Goal: Task Accomplishment & Management: Use online tool/utility

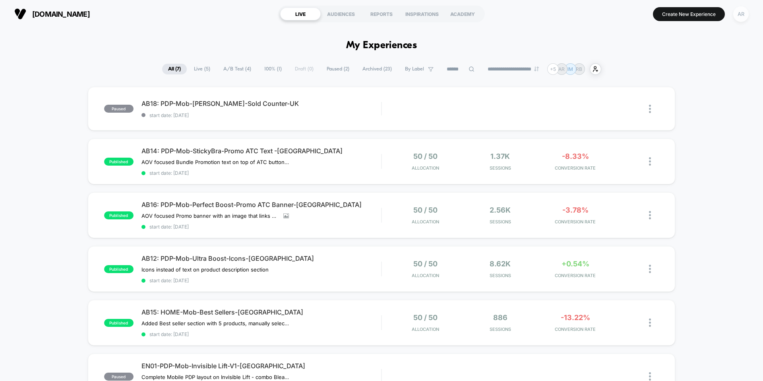
click at [740, 16] on div "AR" at bounding box center [742, 14] width 16 height 16
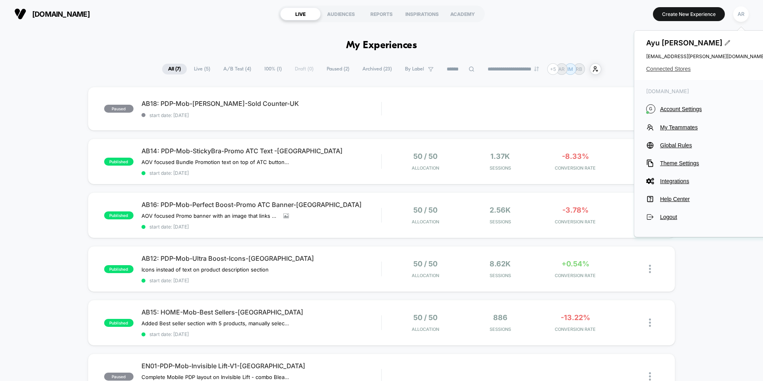
drag, startPoint x: 666, startPoint y: 71, endPoint x: 677, endPoint y: 70, distance: 11.6
click at [677, 70] on span "Connected Stores" at bounding box center [706, 69] width 119 height 6
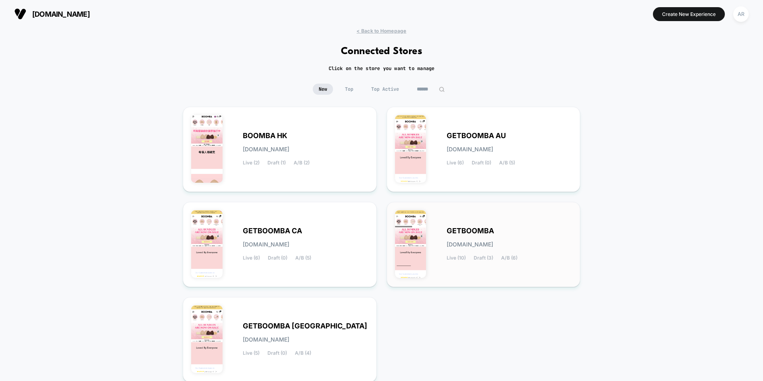
click at [493, 237] on div "GETBOOMBA [DOMAIN_NAME] Live (10) Draft (3) A/B (6)" at bounding box center [510, 244] width 126 height 33
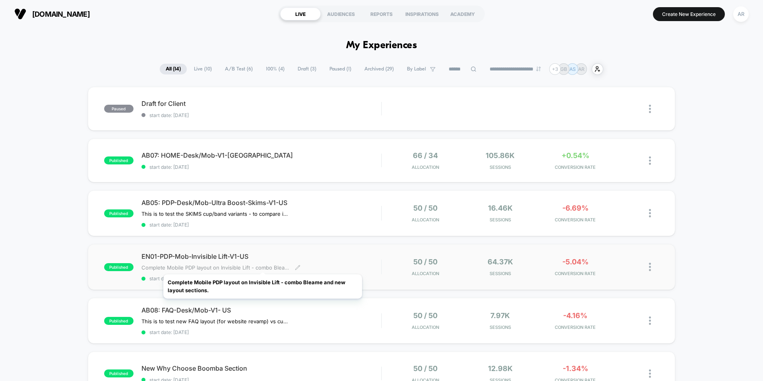
click at [263, 264] on span "Complete Mobile PDP layout on Invisible Lift - combo Bleame and new layout sect…" at bounding box center [216, 267] width 148 height 6
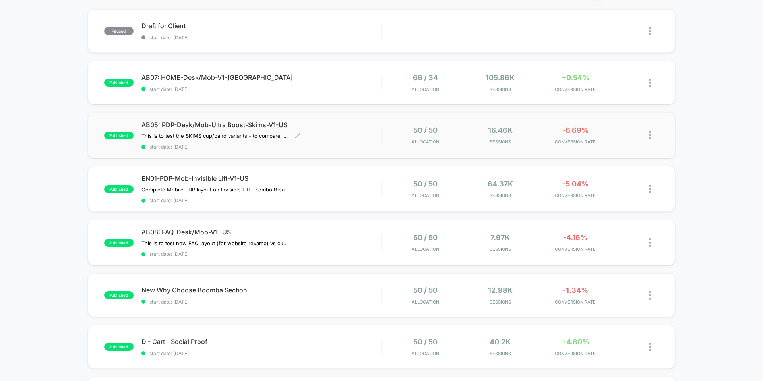
scroll to position [80, 0]
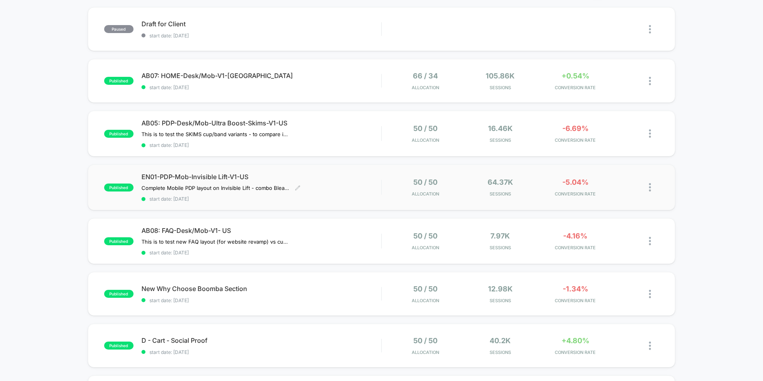
click at [205, 183] on div "EN01-PDP-Mob-Invisible Lift-V1-US Complete Mobile PDP layout on Invisible Lift …" at bounding box center [262, 187] width 240 height 29
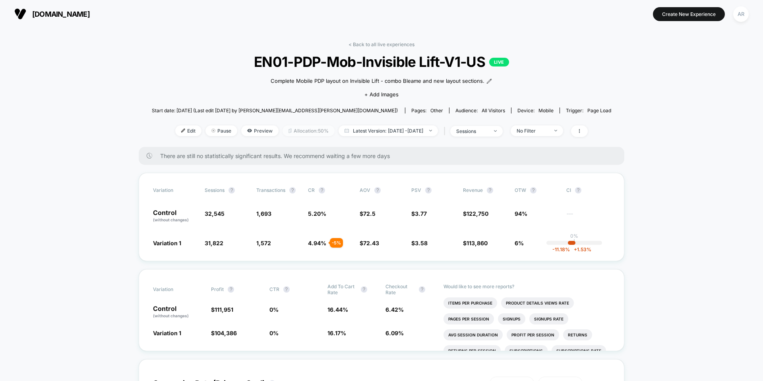
click at [301, 134] on span "Allocation: 50%" at bounding box center [309, 130] width 52 height 11
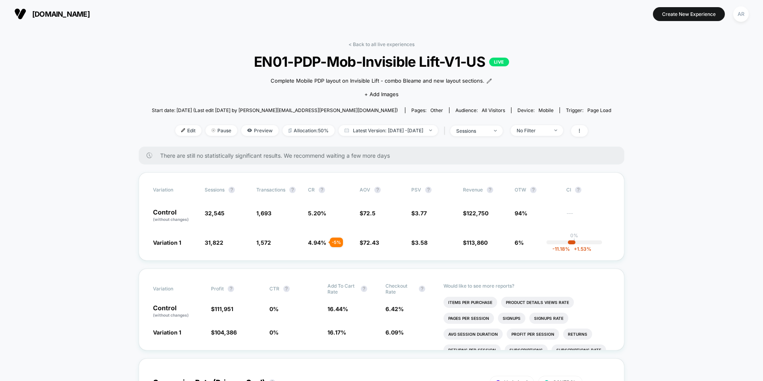
click at [377, 44] on link "< Back to all live experiences" at bounding box center [382, 44] width 66 height 6
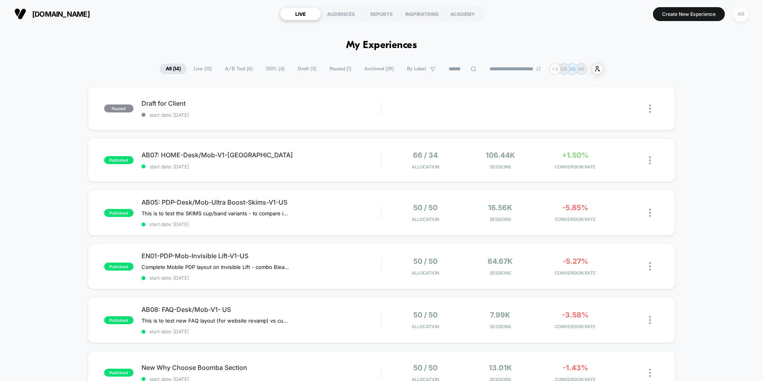
click at [740, 19] on div "AR" at bounding box center [742, 14] width 16 height 16
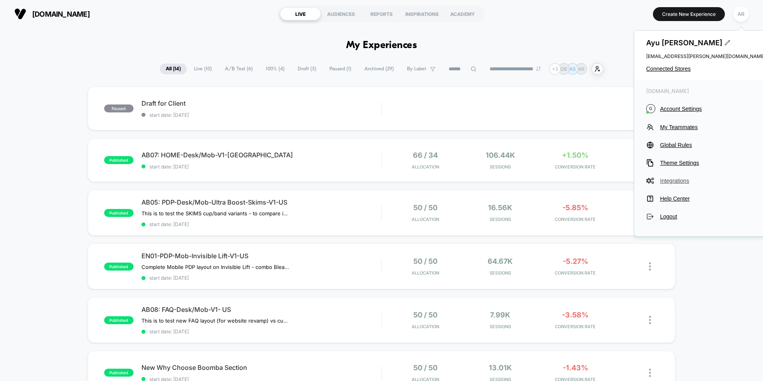
click at [671, 182] on span "Integrations" at bounding box center [712, 181] width 105 height 6
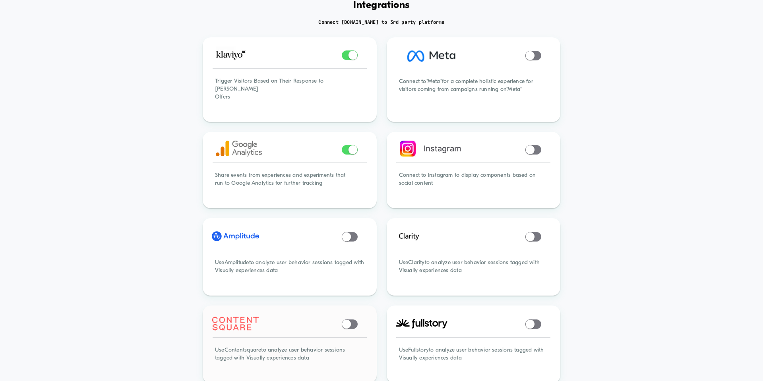
scroll to position [119, 0]
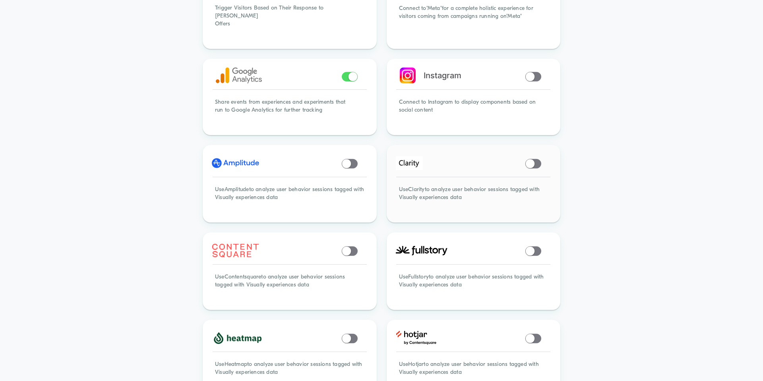
click at [538, 160] on span at bounding box center [534, 164] width 16 height 10
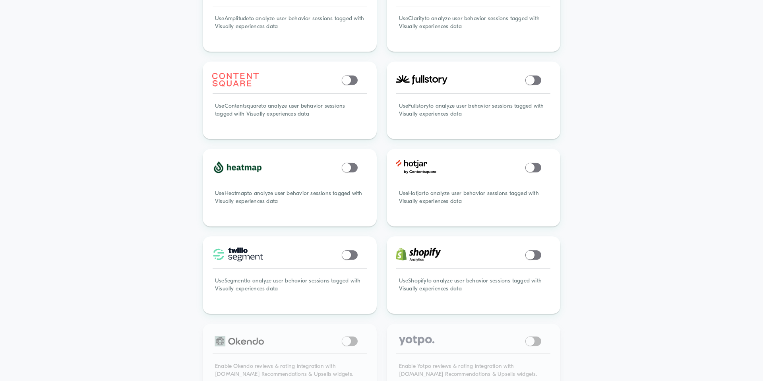
scroll to position [492, 0]
